Goal: Information Seeking & Learning: Check status

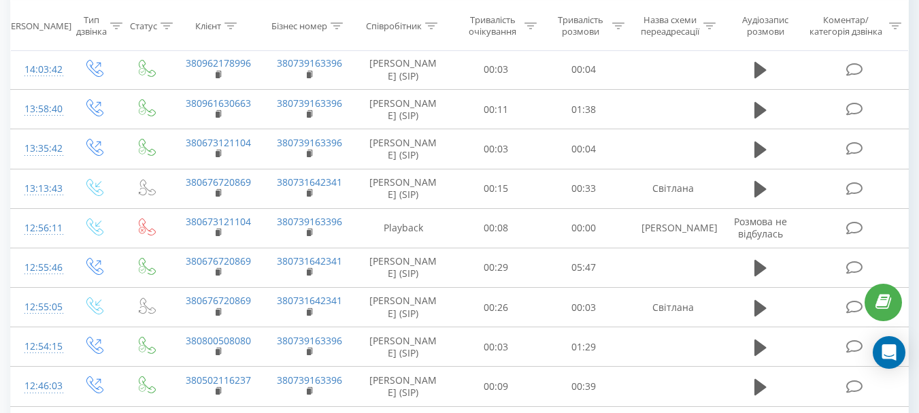
scroll to position [408, 0]
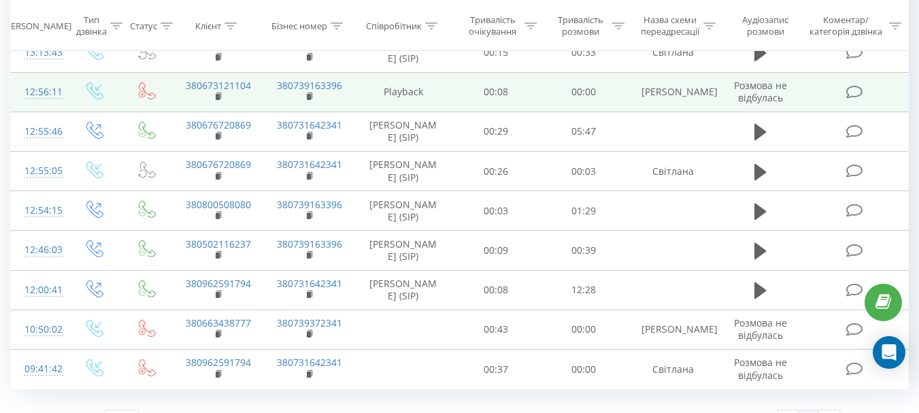
click at [208, 102] on td "380673121104" at bounding box center [217, 91] width 91 height 39
click at [218, 97] on rect at bounding box center [218, 97] width 4 height 6
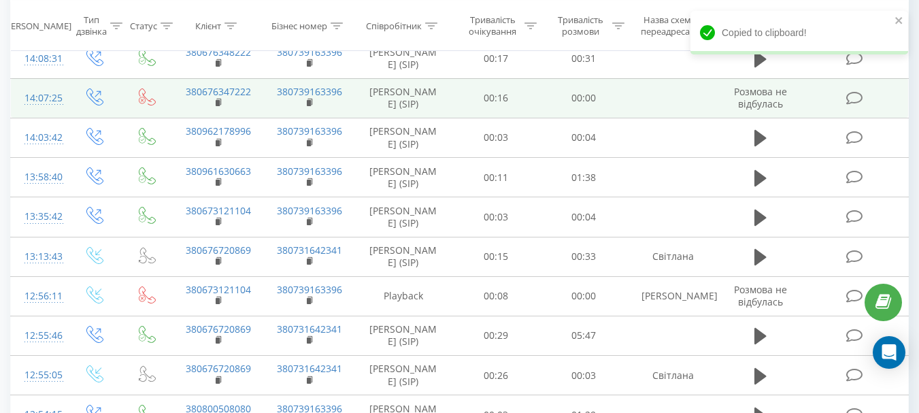
scroll to position [436, 0]
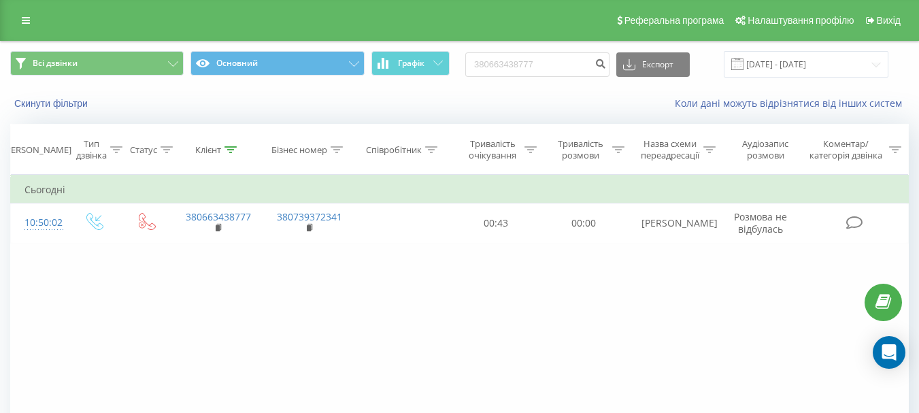
click at [517, 60] on input "380663438777" at bounding box center [537, 64] width 144 height 24
type input "380673121104"
